Goal: Entertainment & Leisure: Consume media (video, audio)

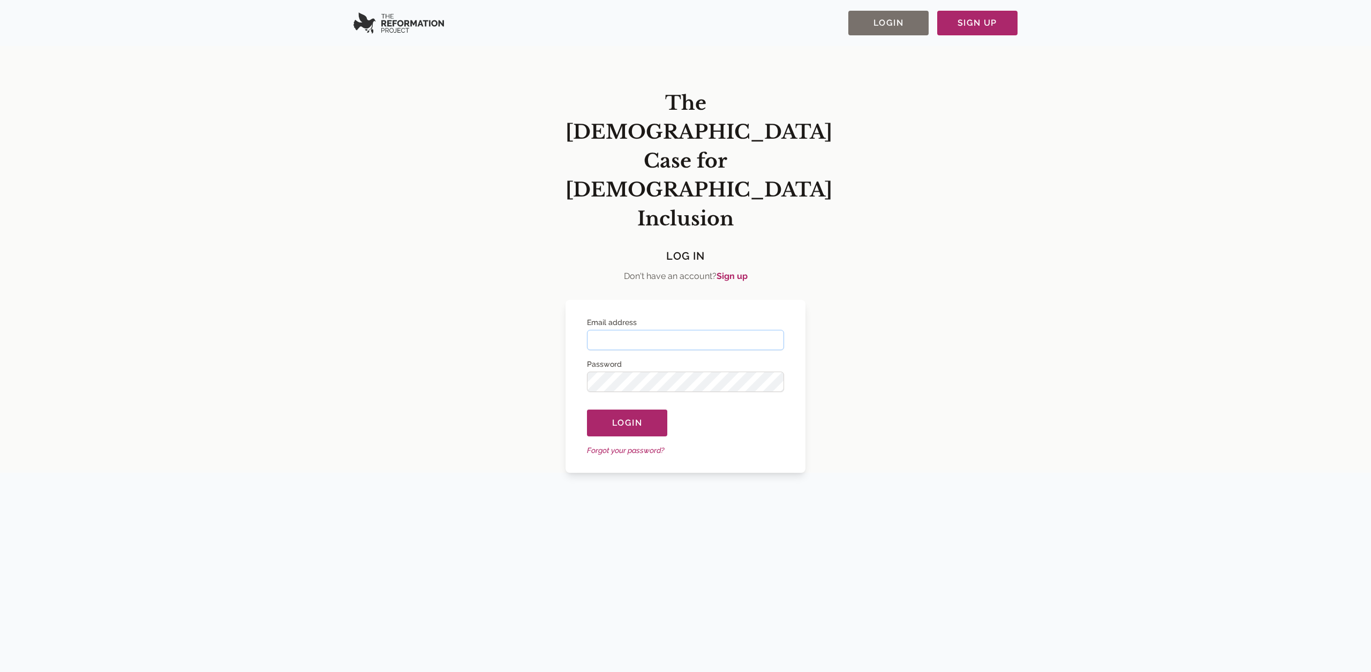
click at [696, 330] on input "Email address" at bounding box center [685, 340] width 197 height 20
type input "**********"
click at [618, 409] on button "Login" at bounding box center [627, 422] width 80 height 27
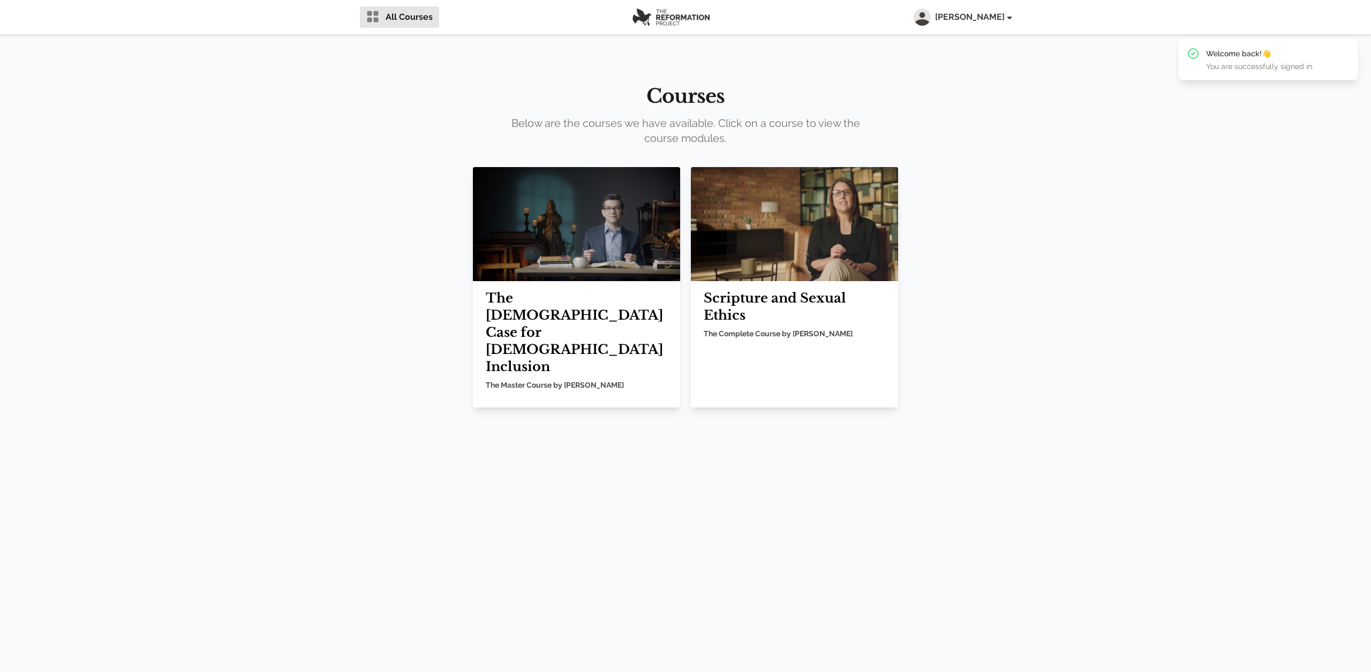
click at [542, 291] on h2 "The [DEMOGRAPHIC_DATA] Case for [DEMOGRAPHIC_DATA] Inclusion" at bounding box center [577, 333] width 182 height 86
click at [550, 309] on h2 "The [DEMOGRAPHIC_DATA] Case for [DEMOGRAPHIC_DATA] Inclusion" at bounding box center [577, 333] width 182 height 86
click at [553, 243] on img at bounding box center [576, 224] width 207 height 114
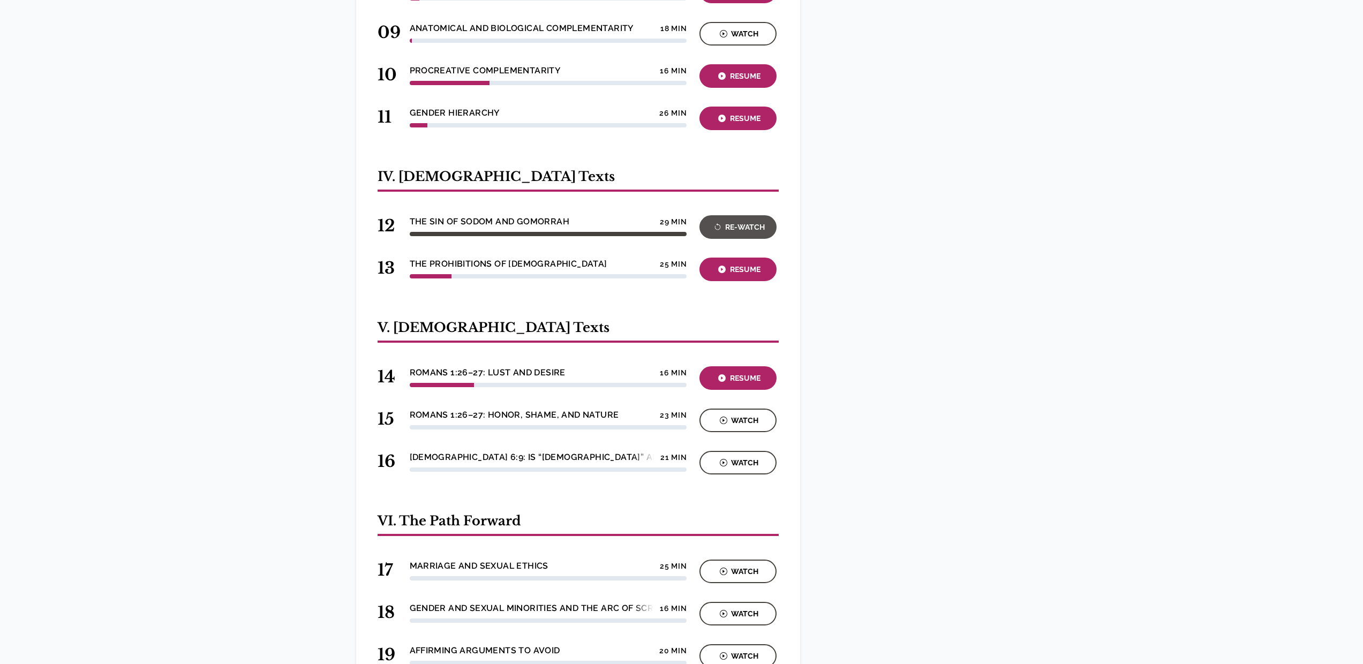
scroll to position [900, 0]
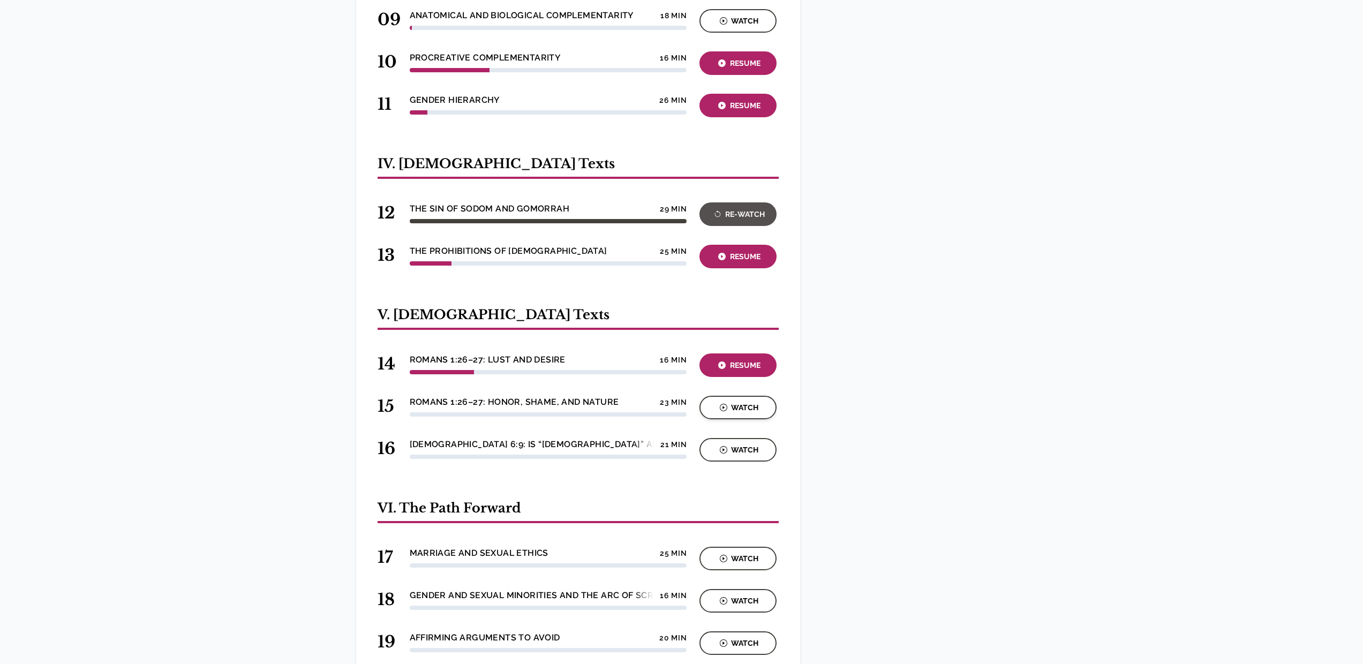
click at [719, 402] on div "Watch" at bounding box center [738, 408] width 71 height 12
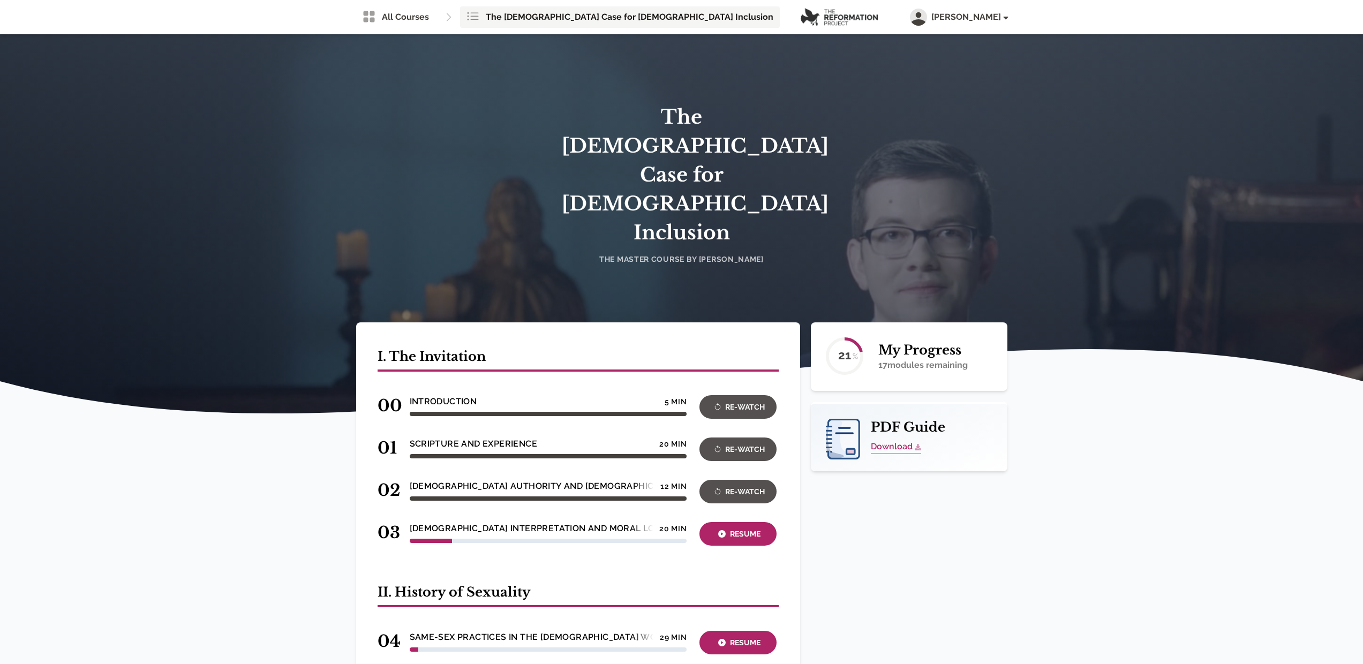
scroll to position [900, 0]
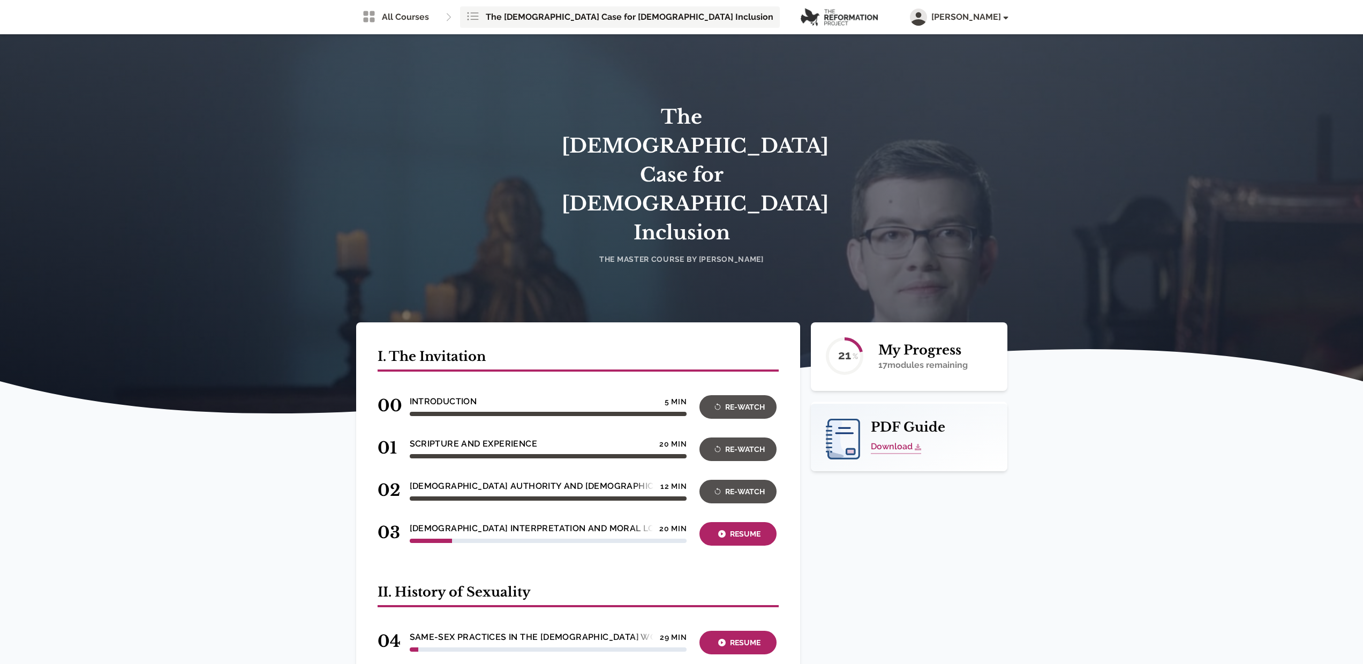
scroll to position [900, 0]
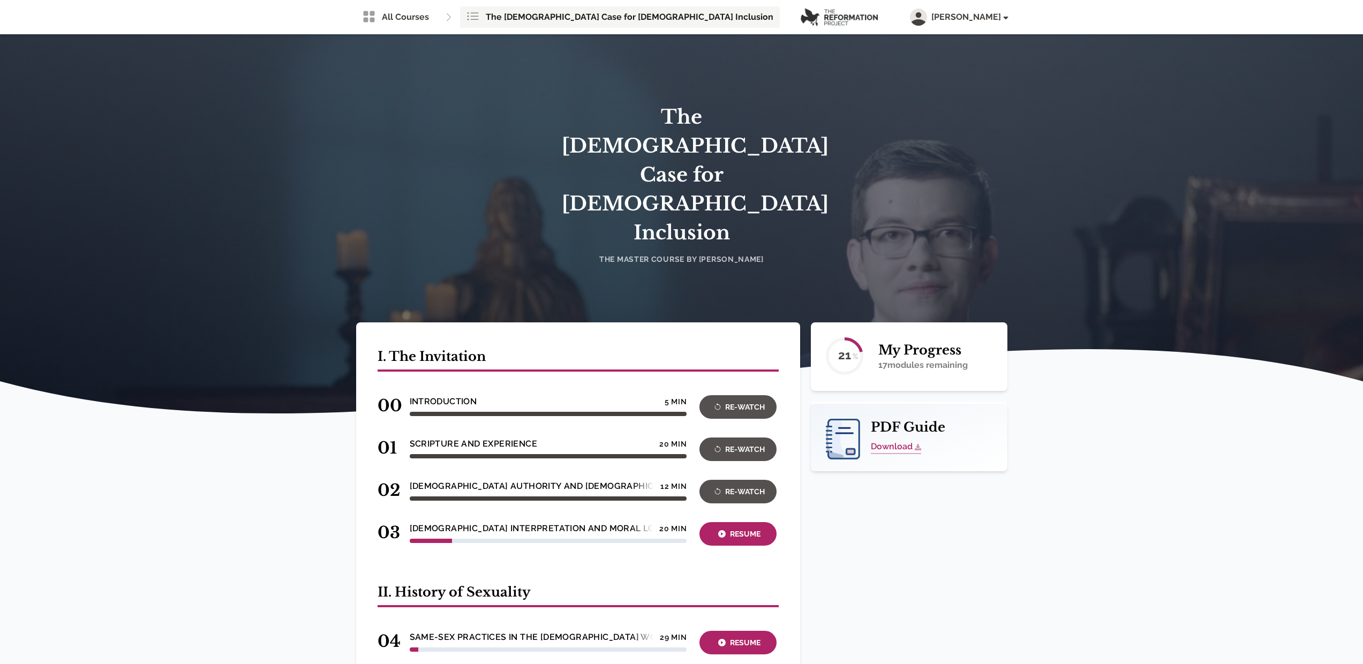
scroll to position [900, 0]
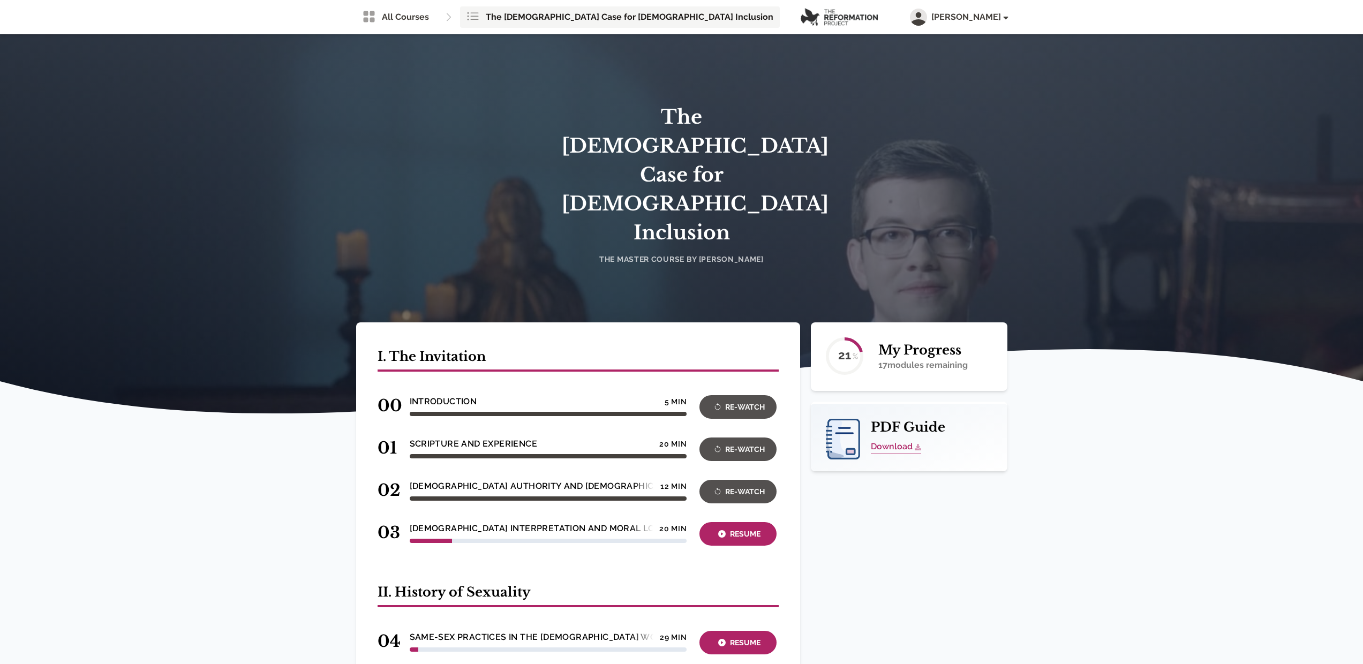
scroll to position [900, 0]
